Goal: Transaction & Acquisition: Purchase product/service

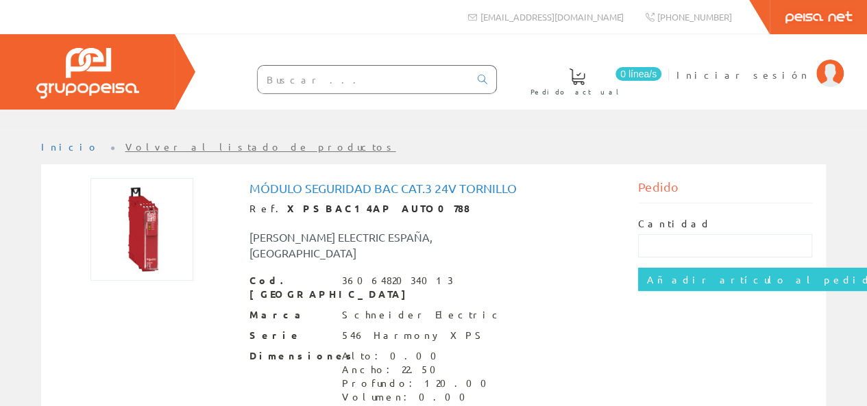
scroll to position [88, 0]
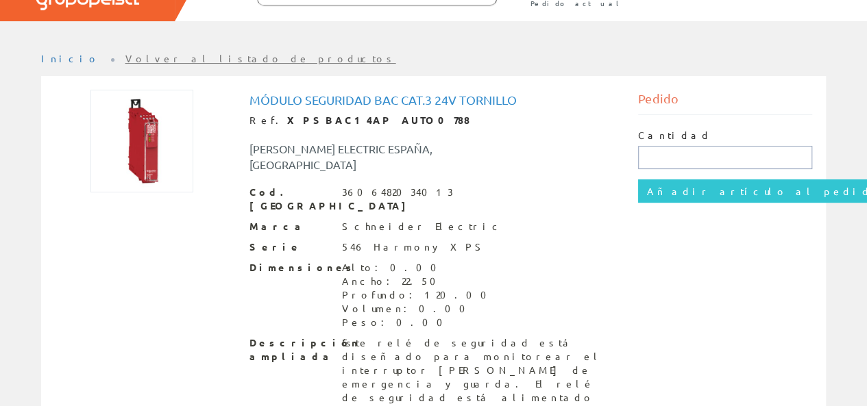
click at [670, 168] on input "text" at bounding box center [725, 157] width 174 height 23
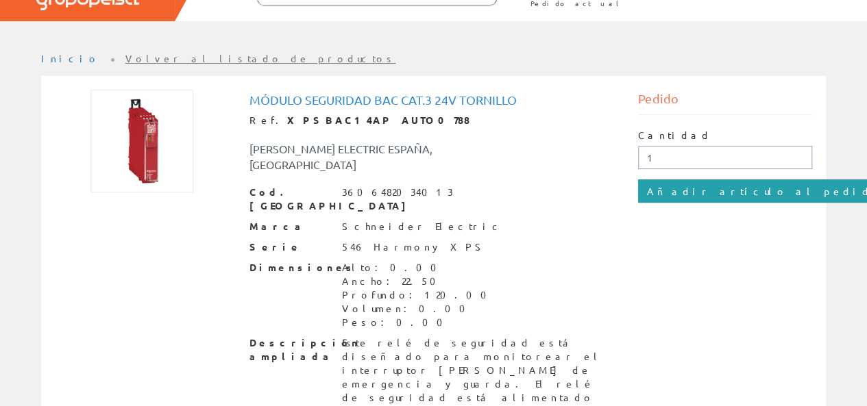
type input "1"
click at [684, 189] on input "Añadir artículo al pedido" at bounding box center [764, 191] width 252 height 23
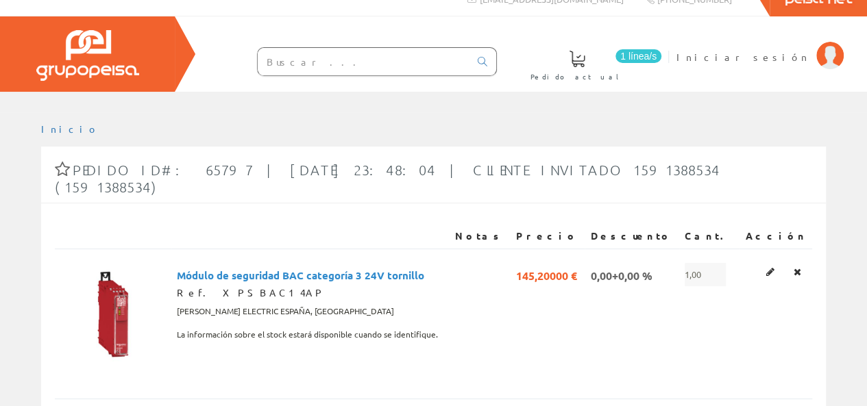
scroll to position [16, 0]
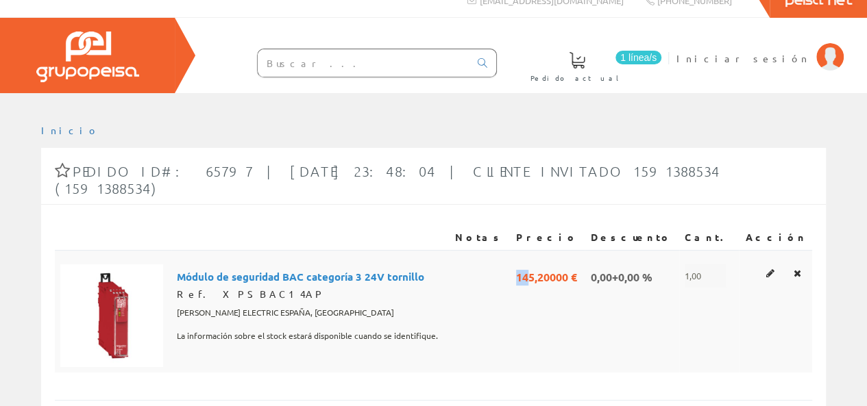
drag, startPoint x: 555, startPoint y: 267, endPoint x: 552, endPoint y: 260, distance: 7.7
click at [552, 260] on td "145,20000 €" at bounding box center [548, 311] width 74 height 123
